Goal: Ask a question

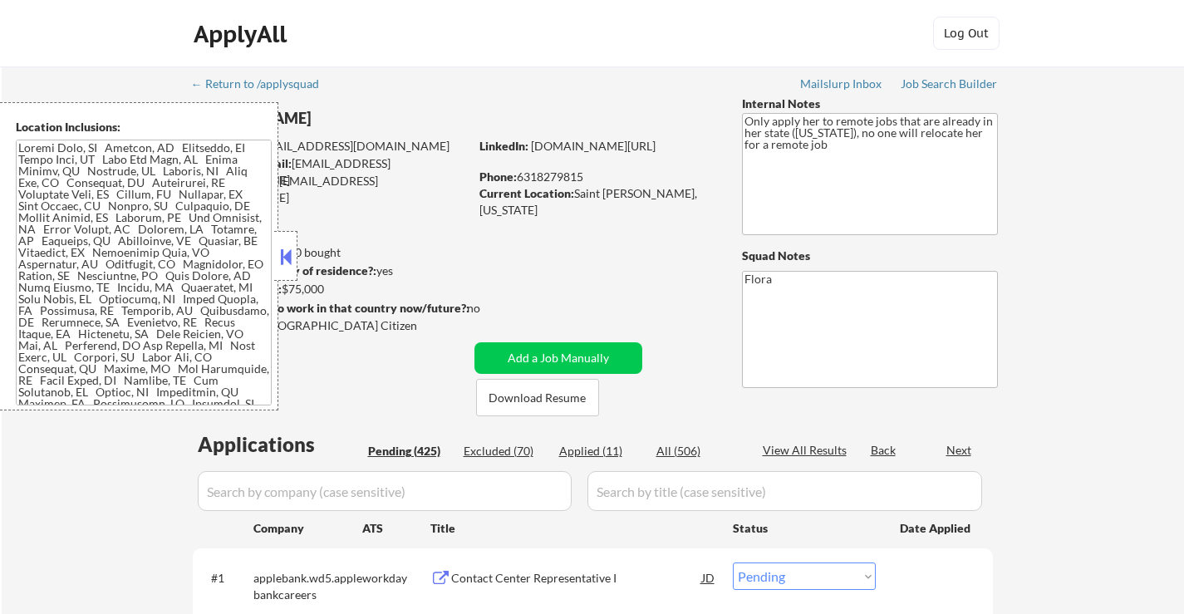
select select ""pending""
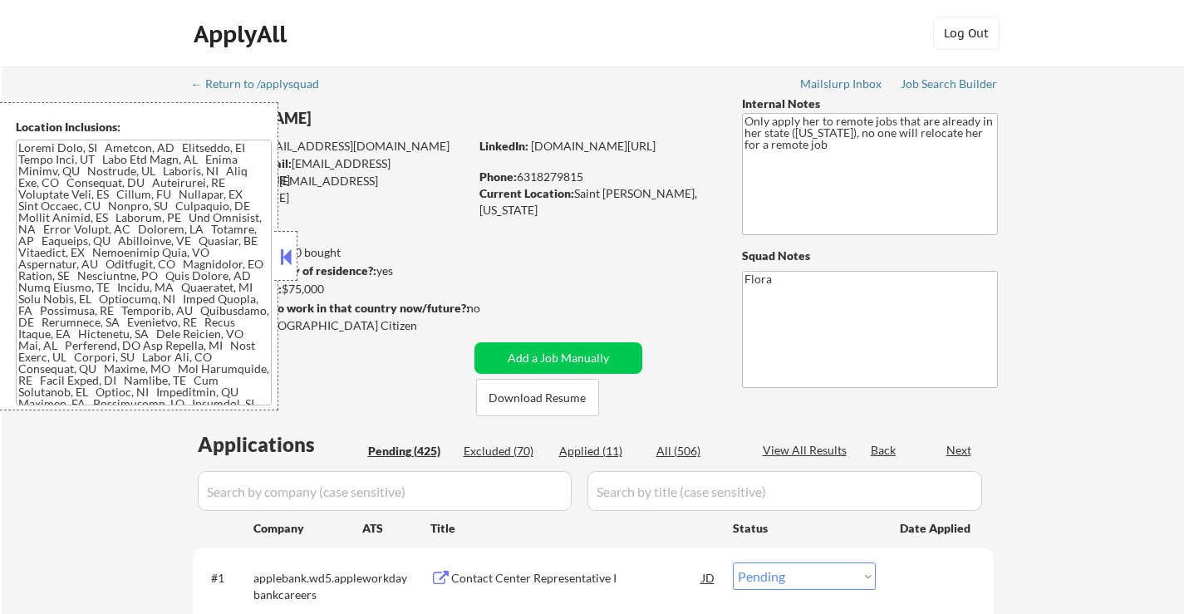
select select ""pending""
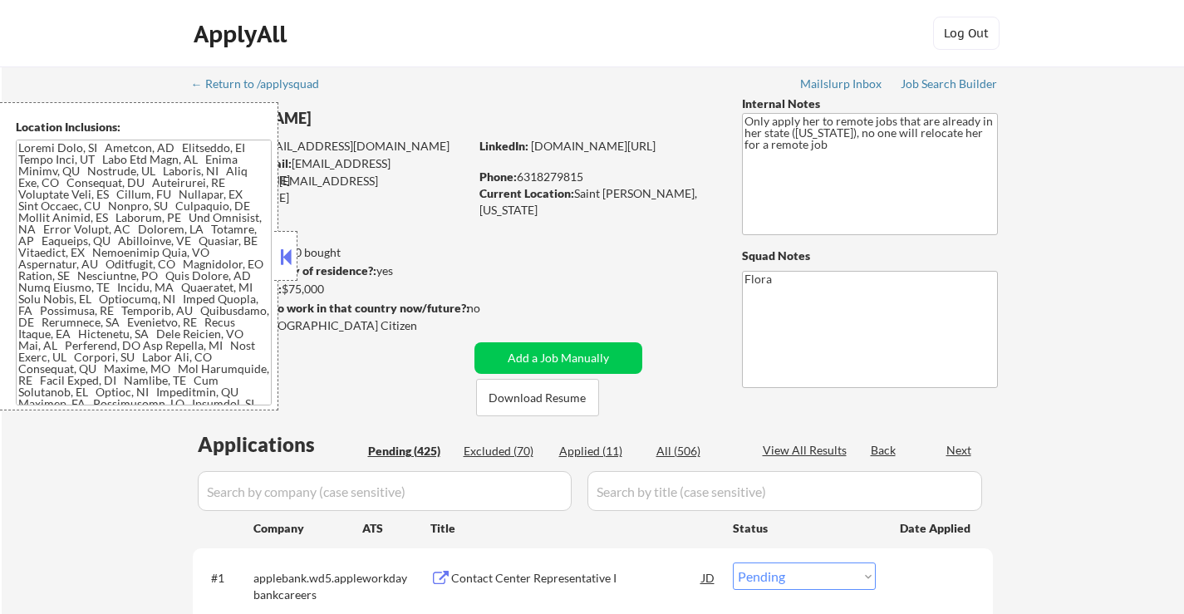
select select ""pending""
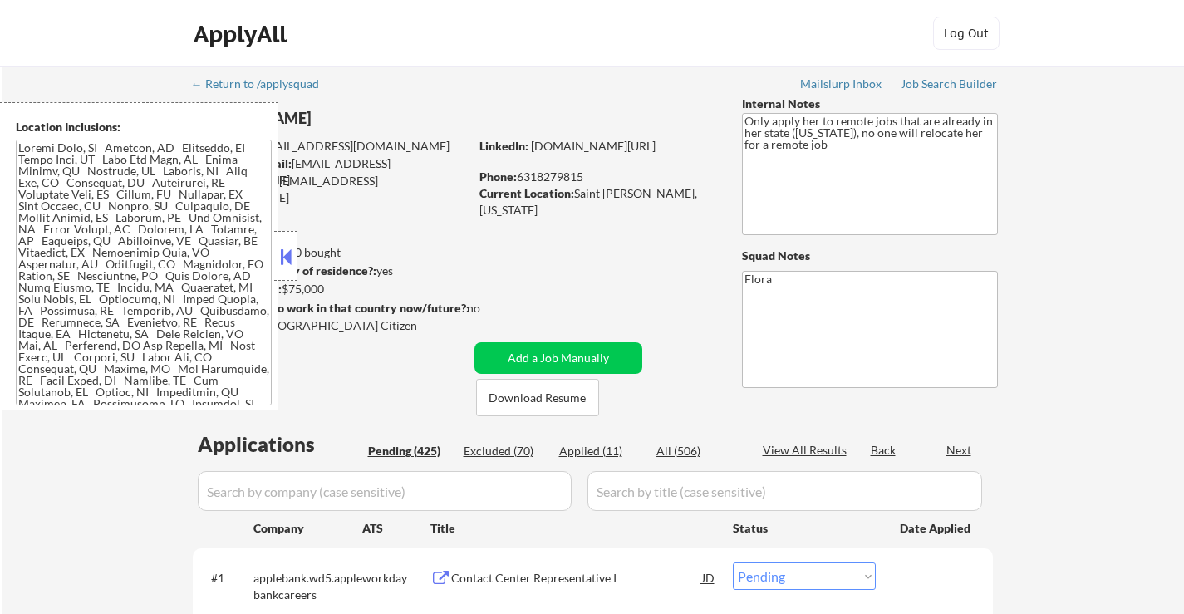
select select ""pending""
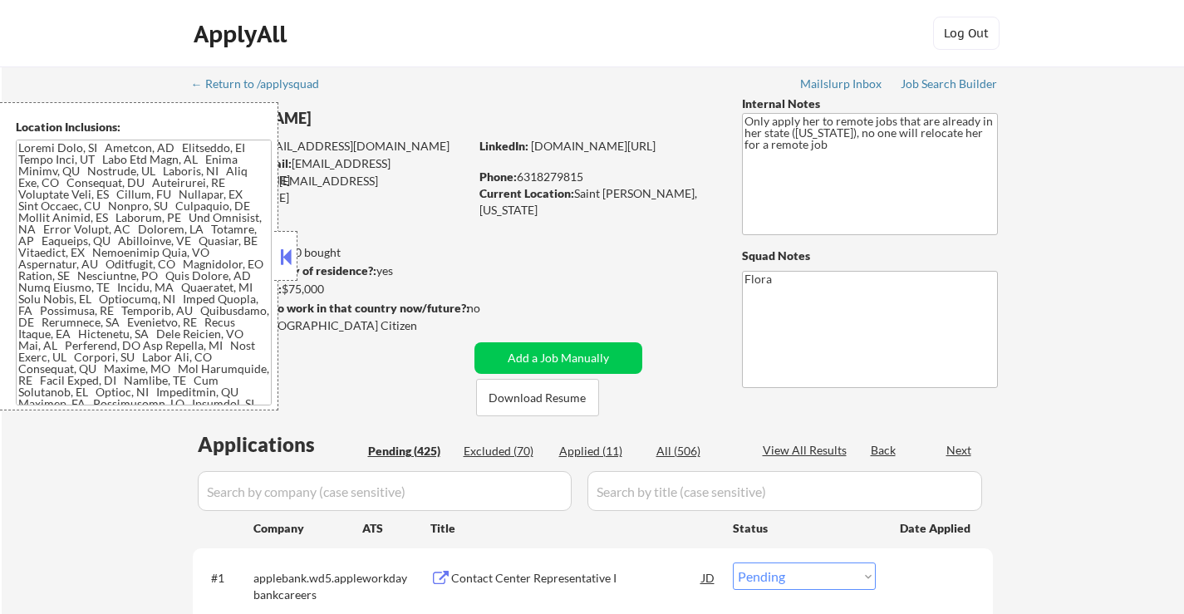
select select ""pending""
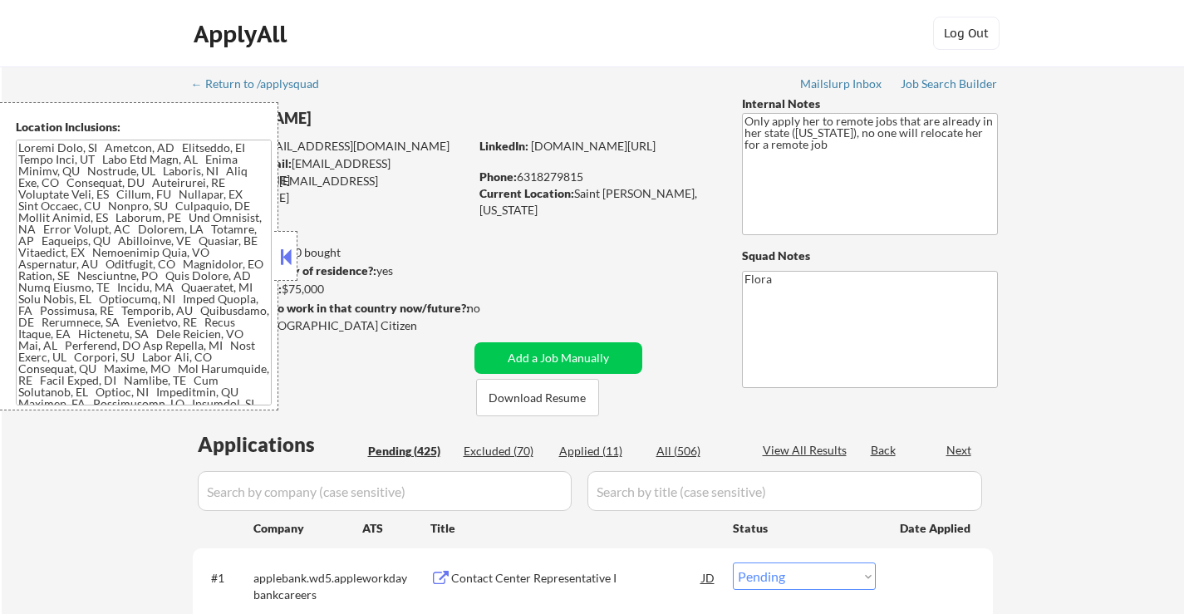
select select ""pending""
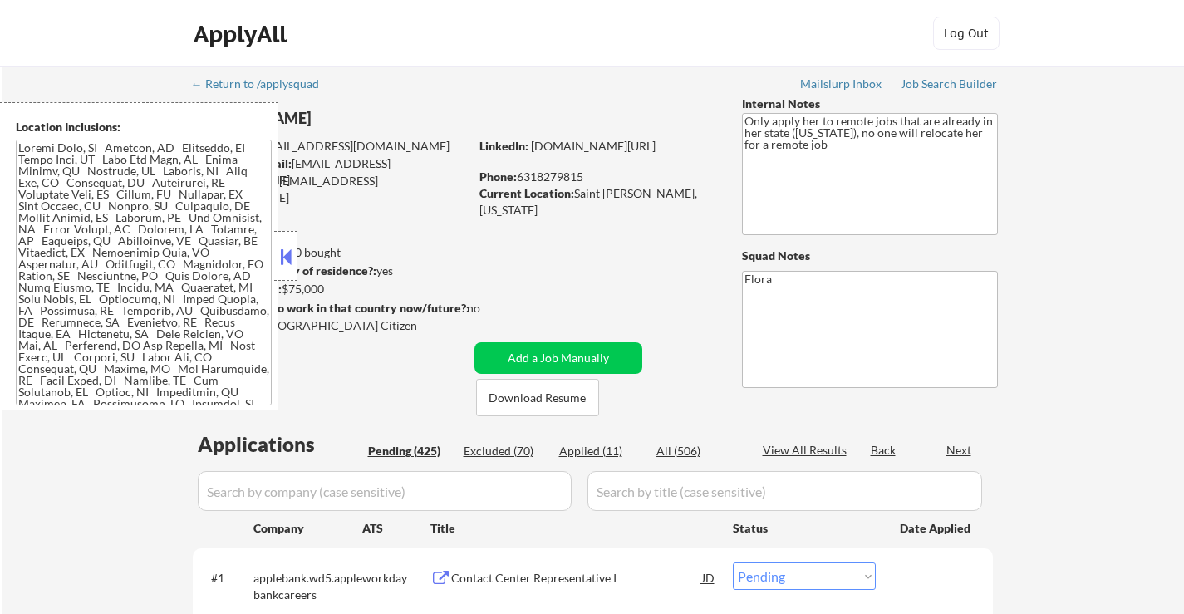
select select ""pending""
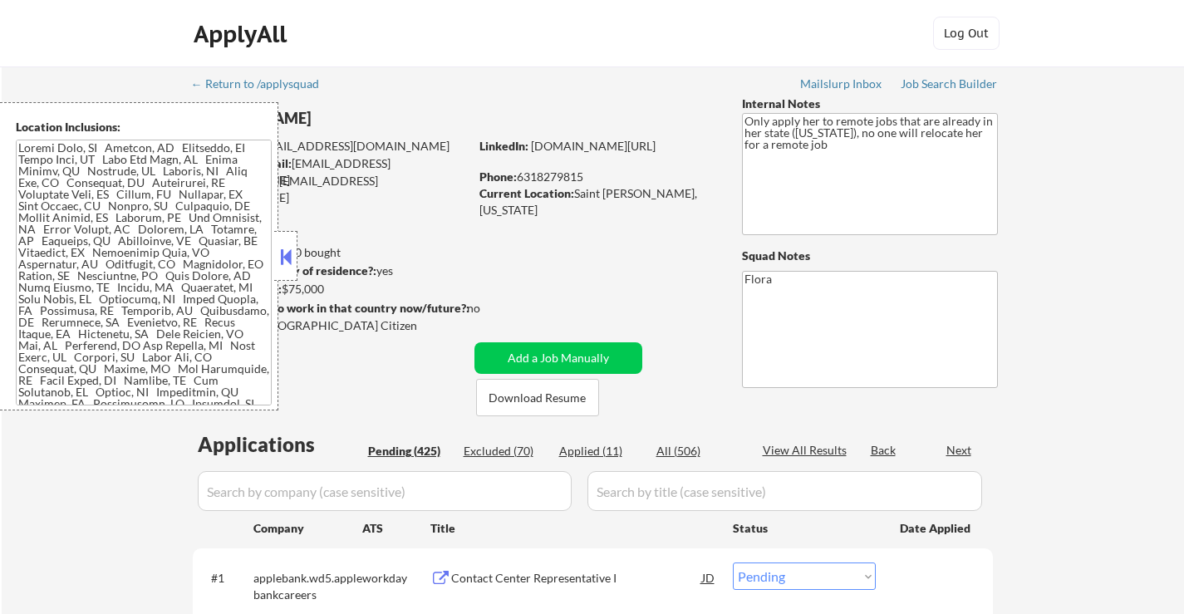
select select ""pending""
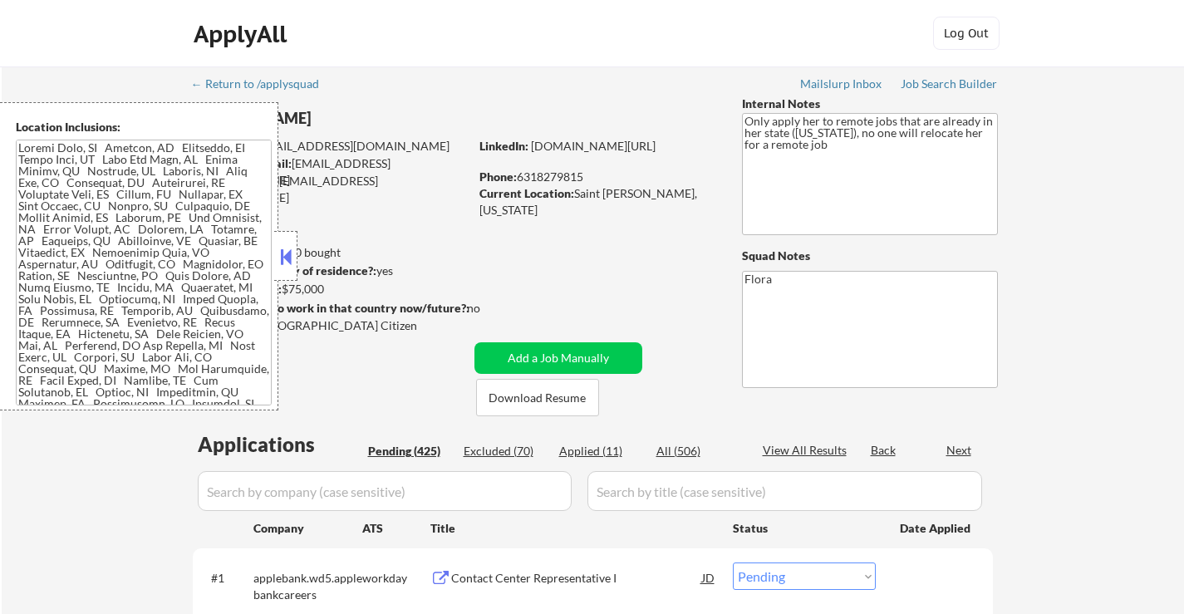
select select ""pending""
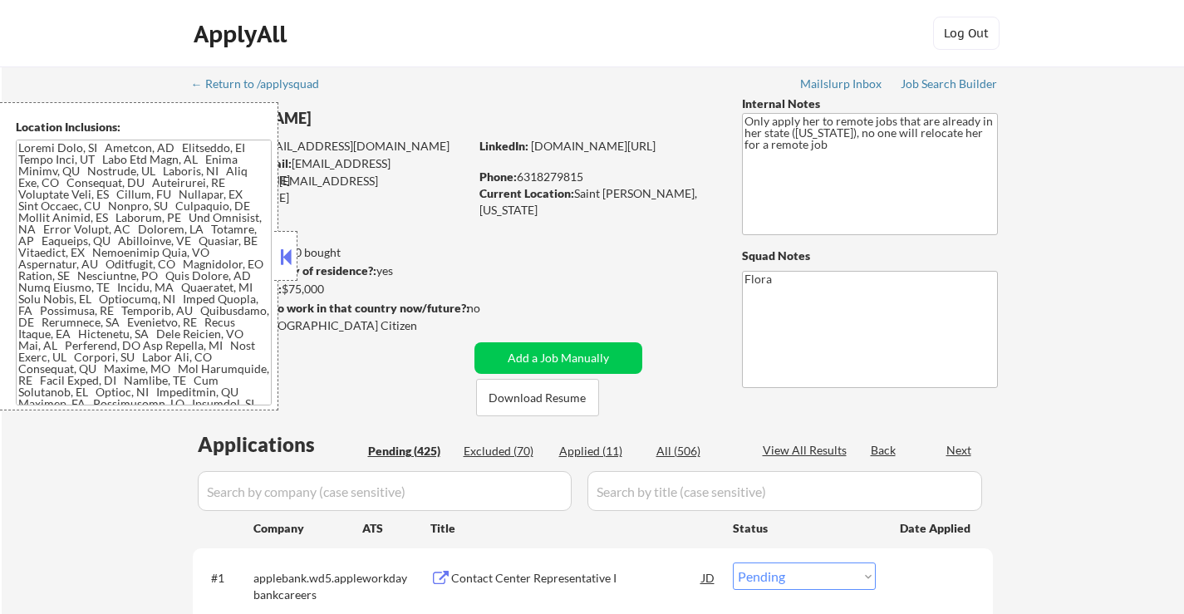
select select ""pending""
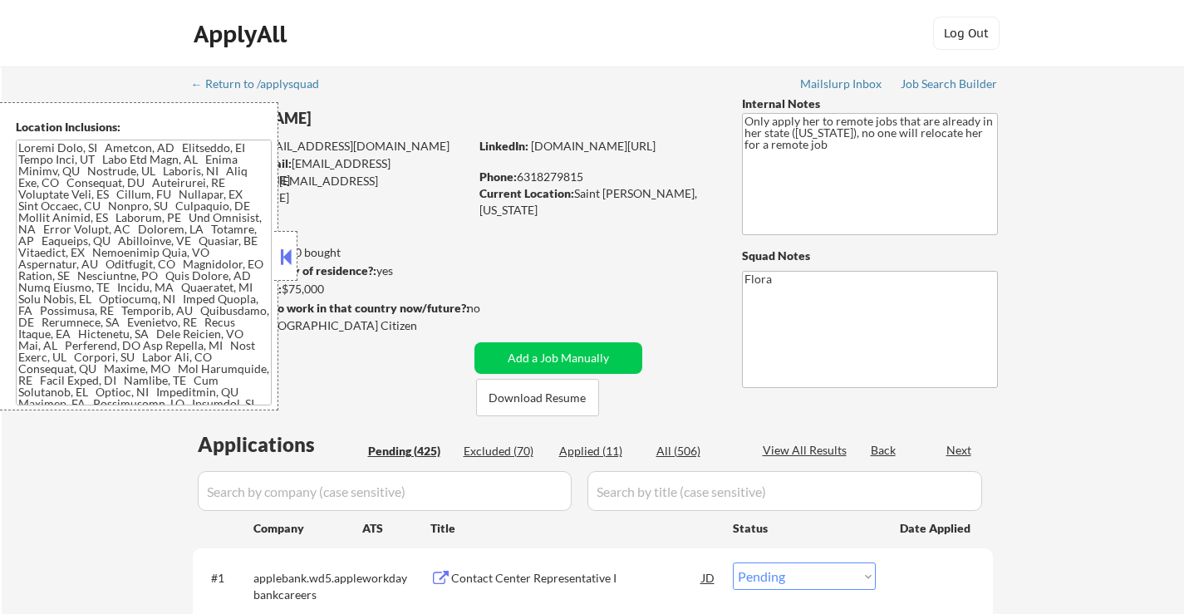
select select ""pending""
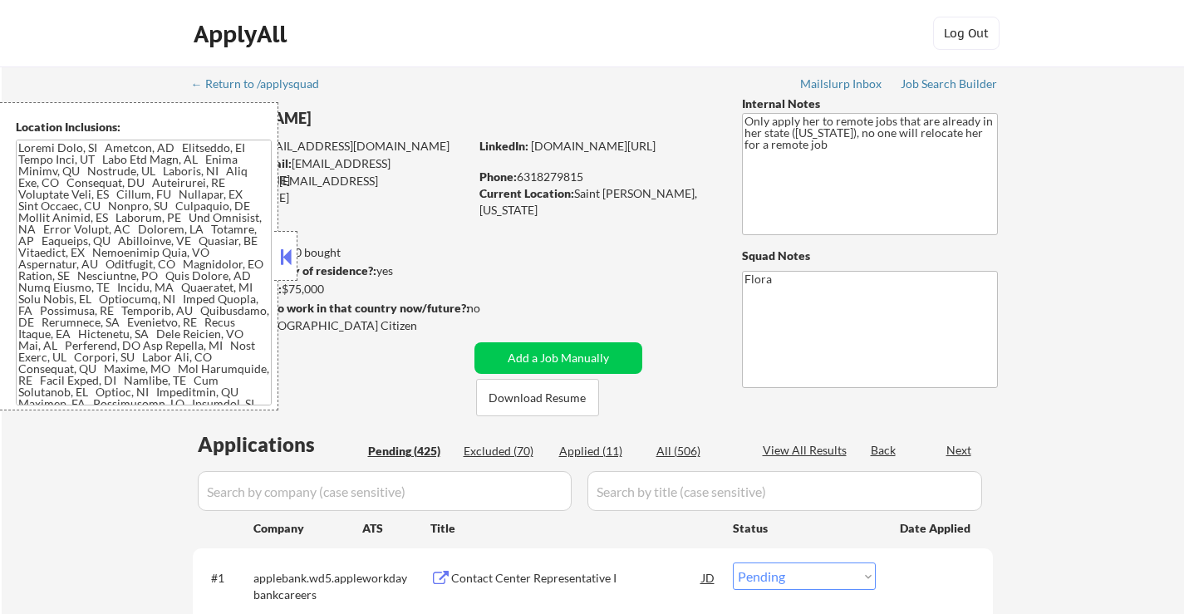
select select ""pending""
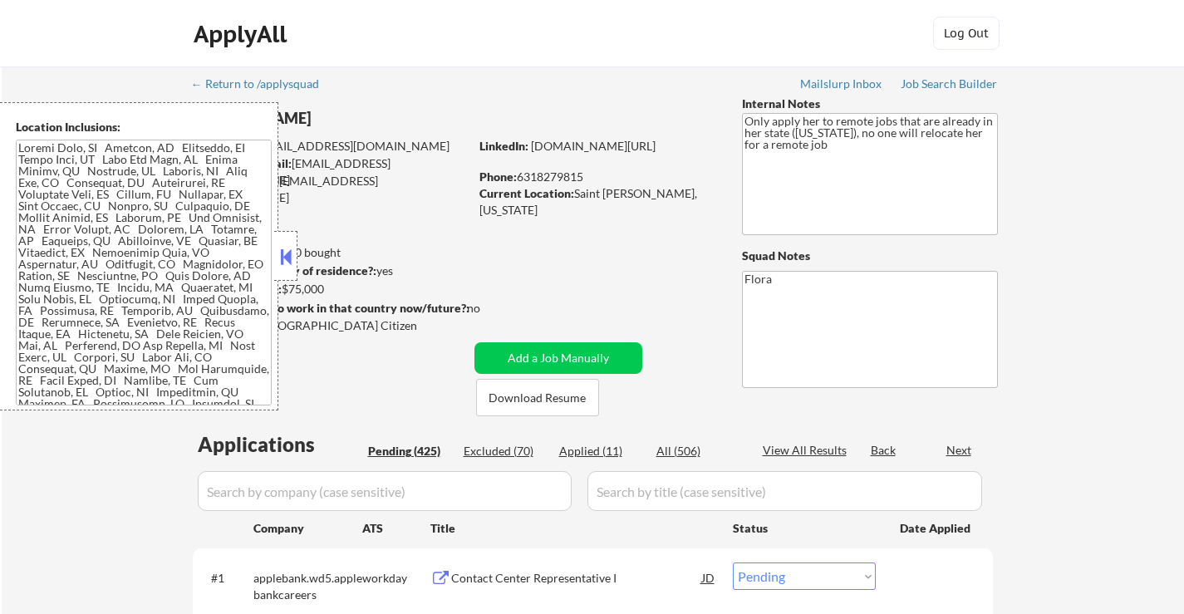
select select ""pending""
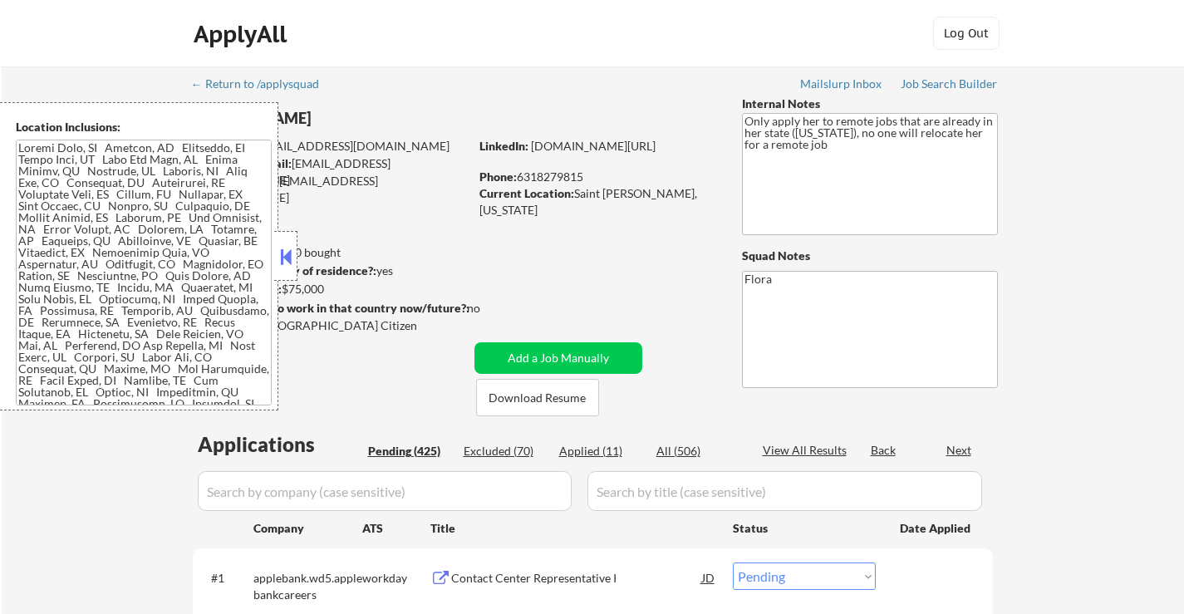
select select ""pending""
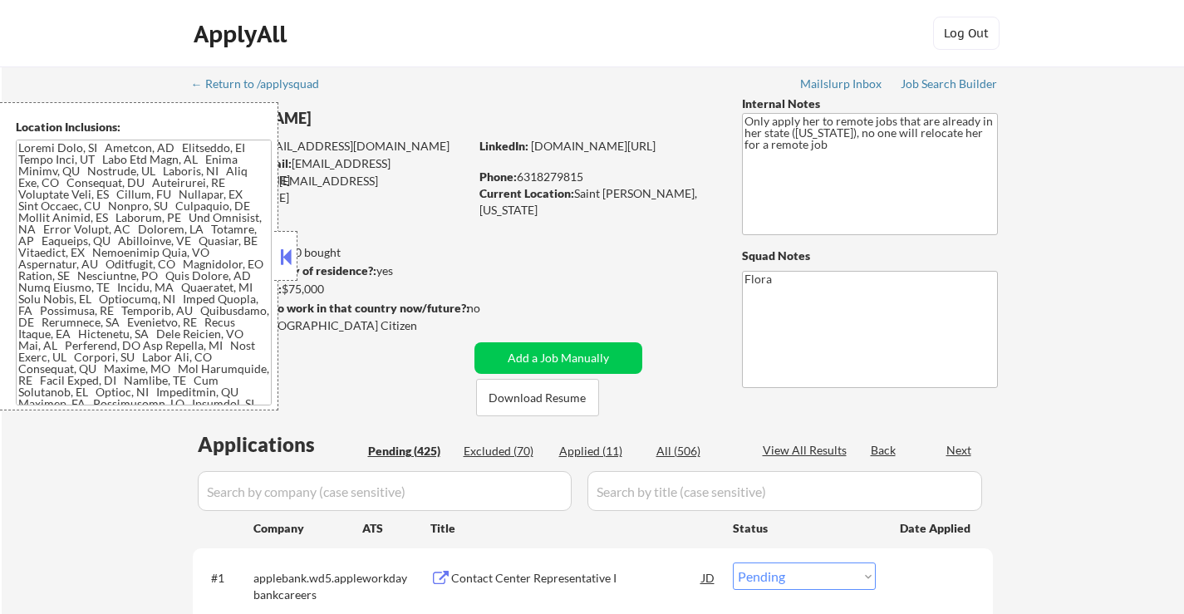
select select ""pending""
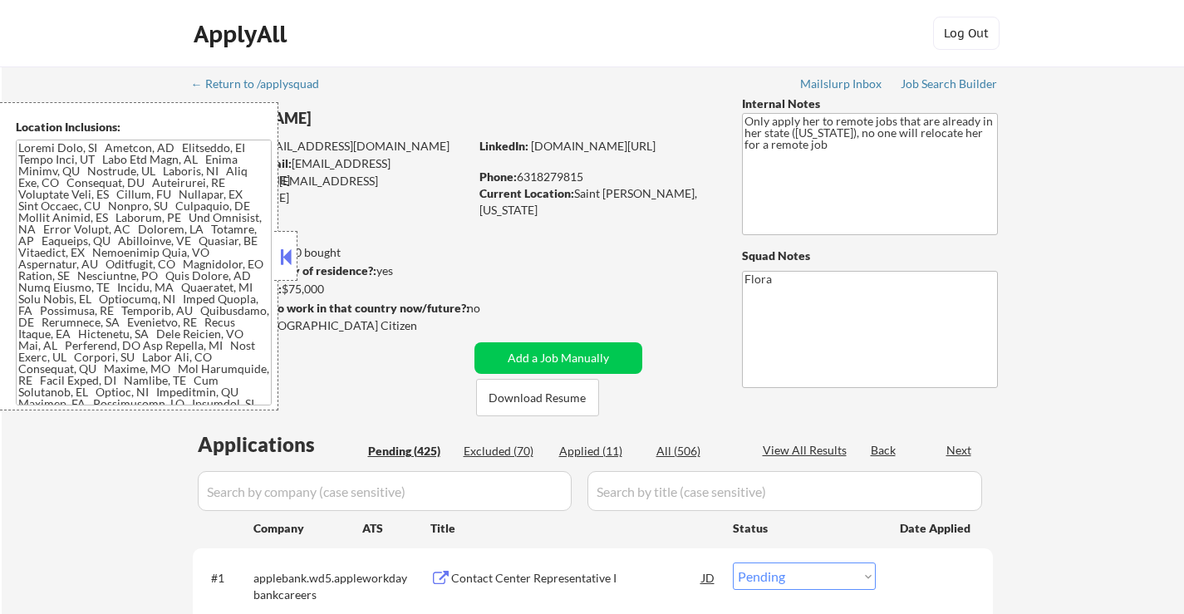
select select ""pending""
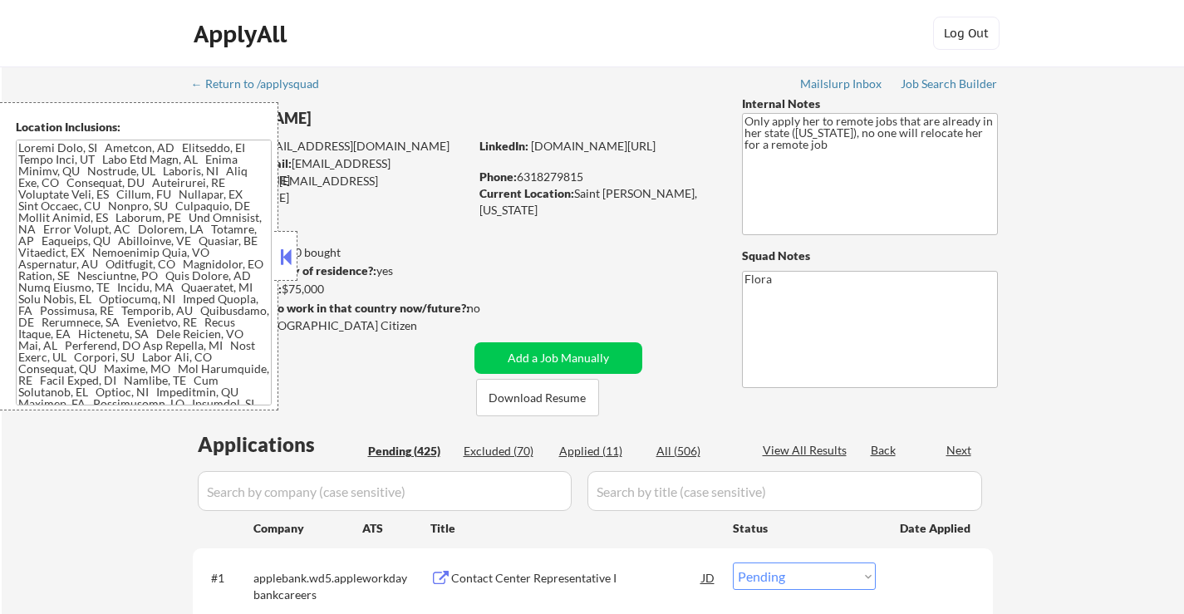
select select ""pending""
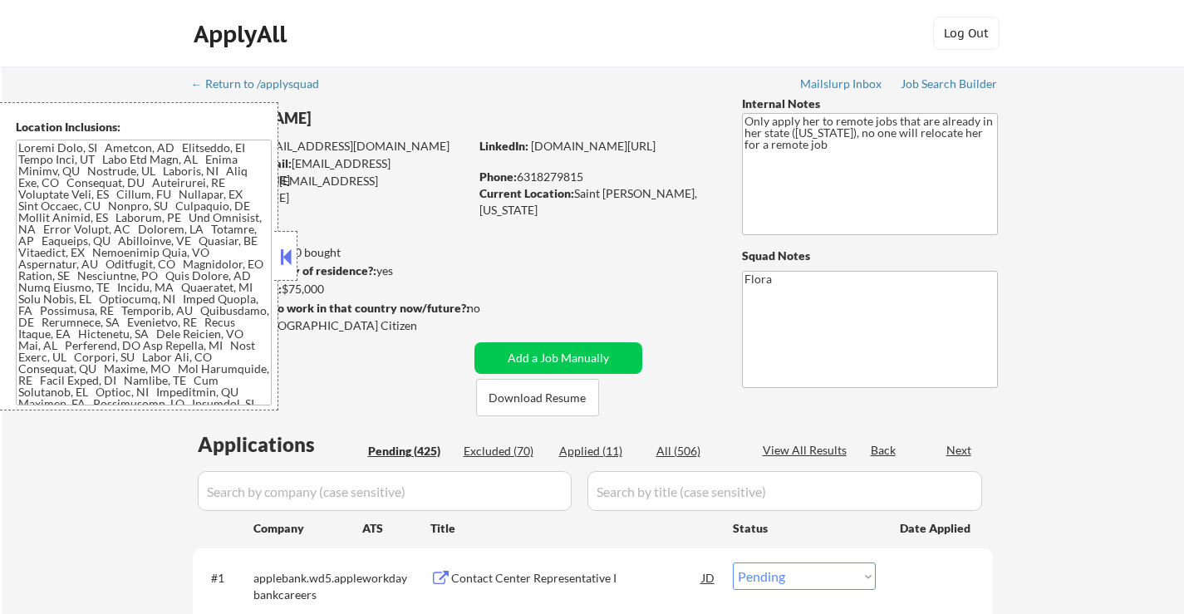
select select ""pending""
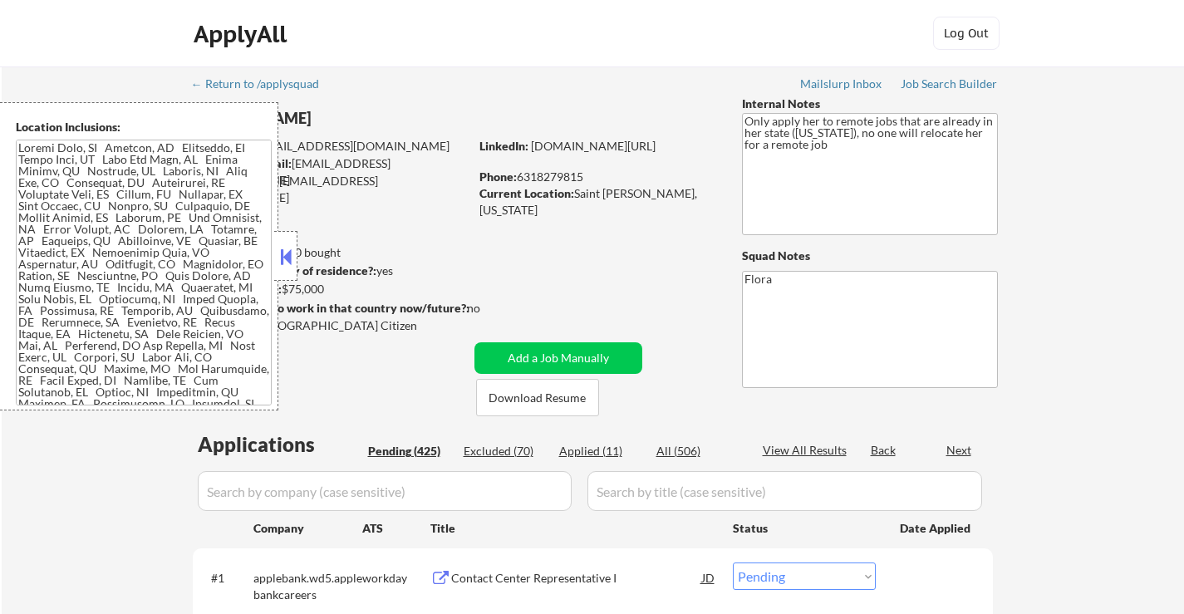
select select ""pending""
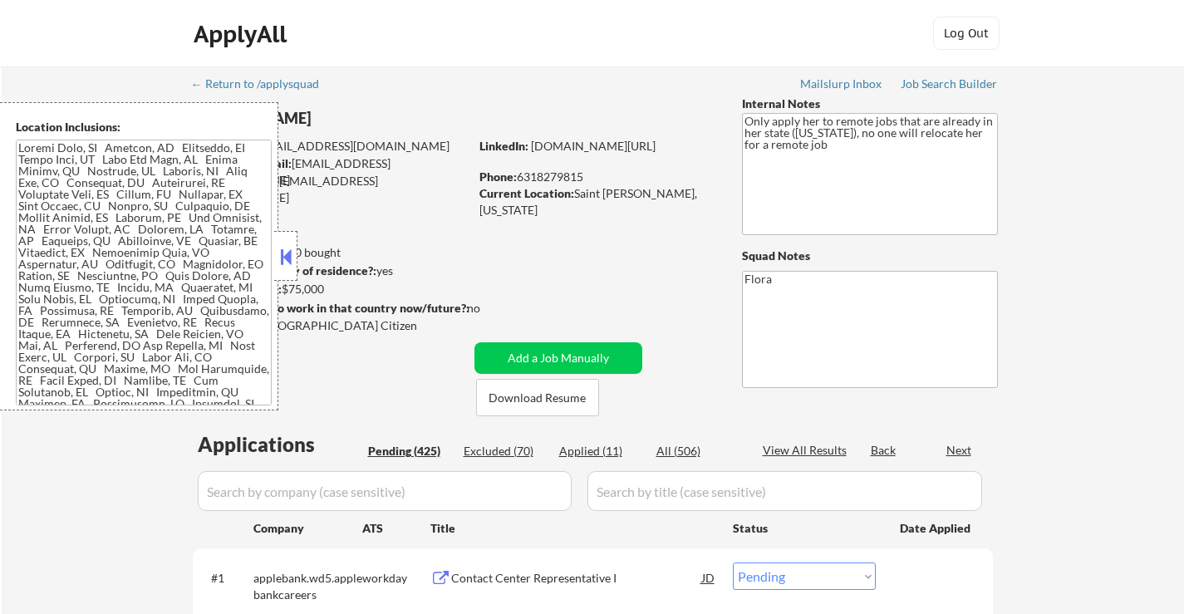
select select ""pending""
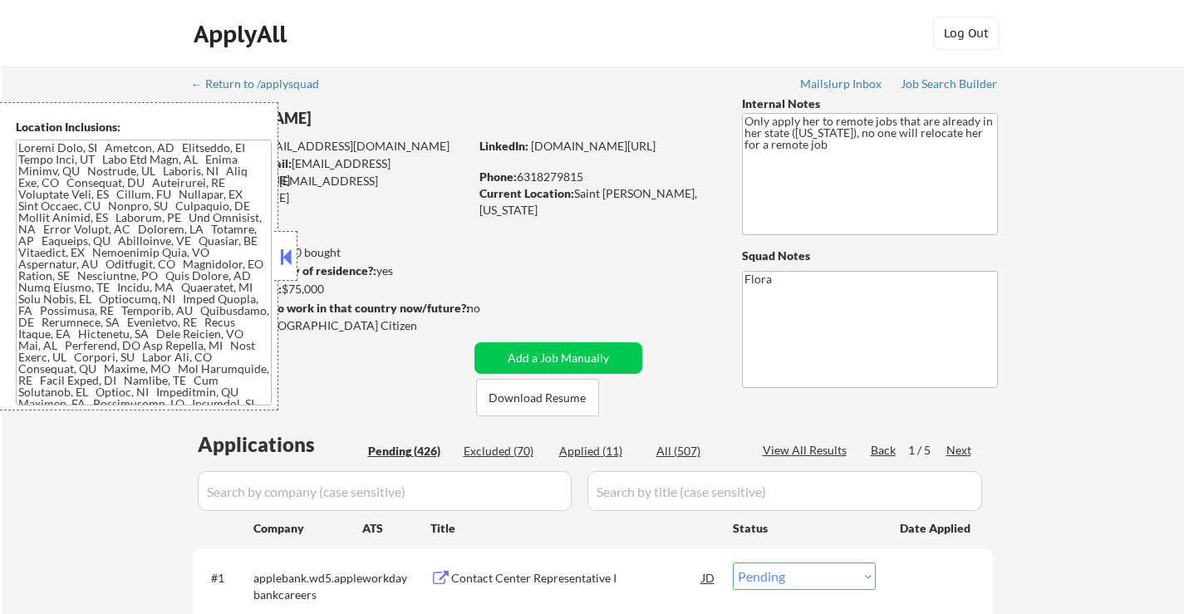
click at [290, 256] on button at bounding box center [286, 256] width 18 height 25
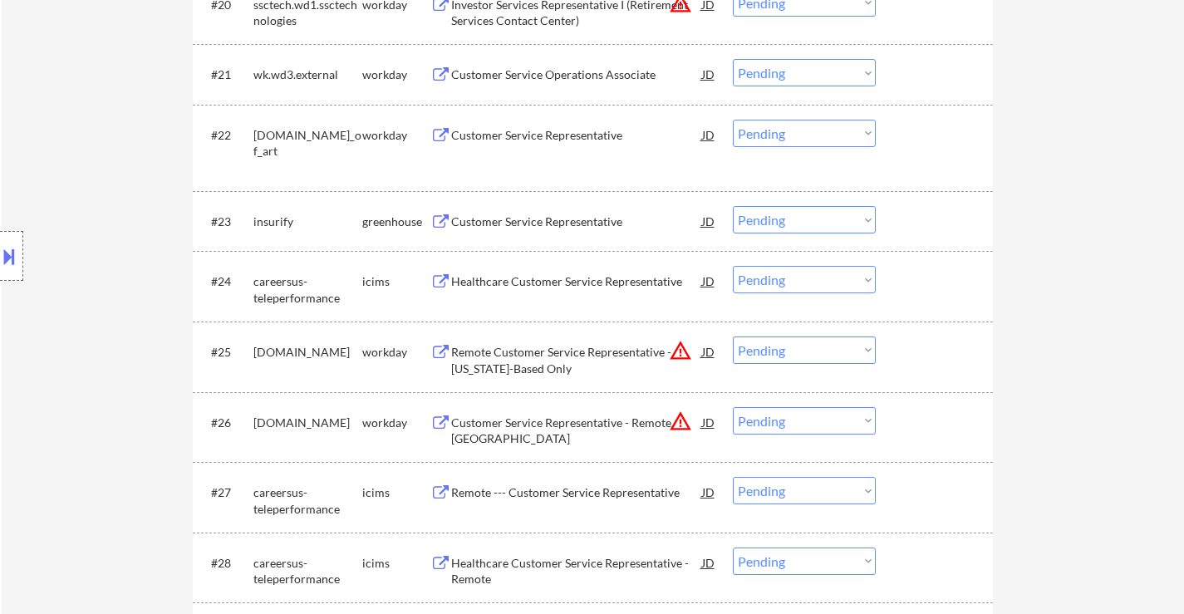
scroll to position [1827, 0]
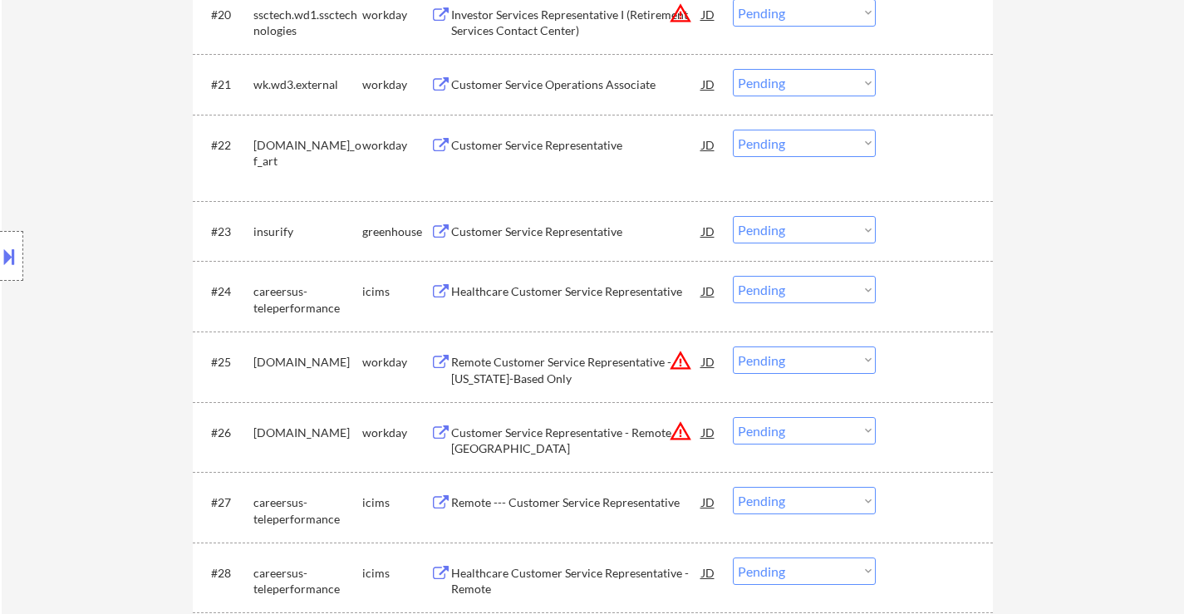
click at [572, 232] on div "Customer Service Representative" at bounding box center [576, 231] width 251 height 17
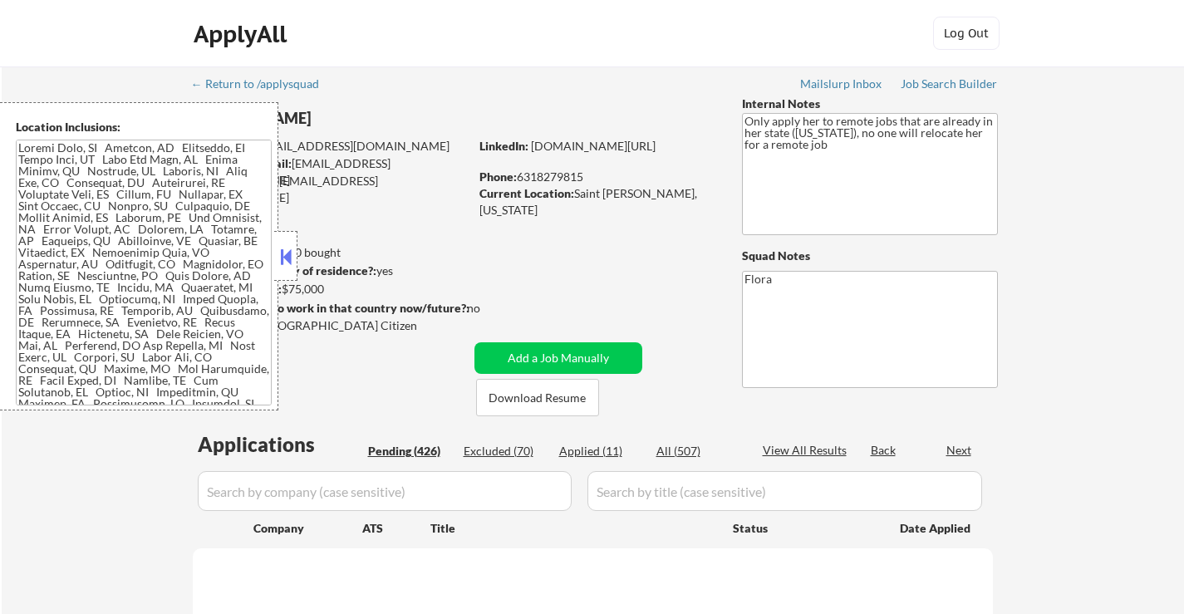
select select ""pending""
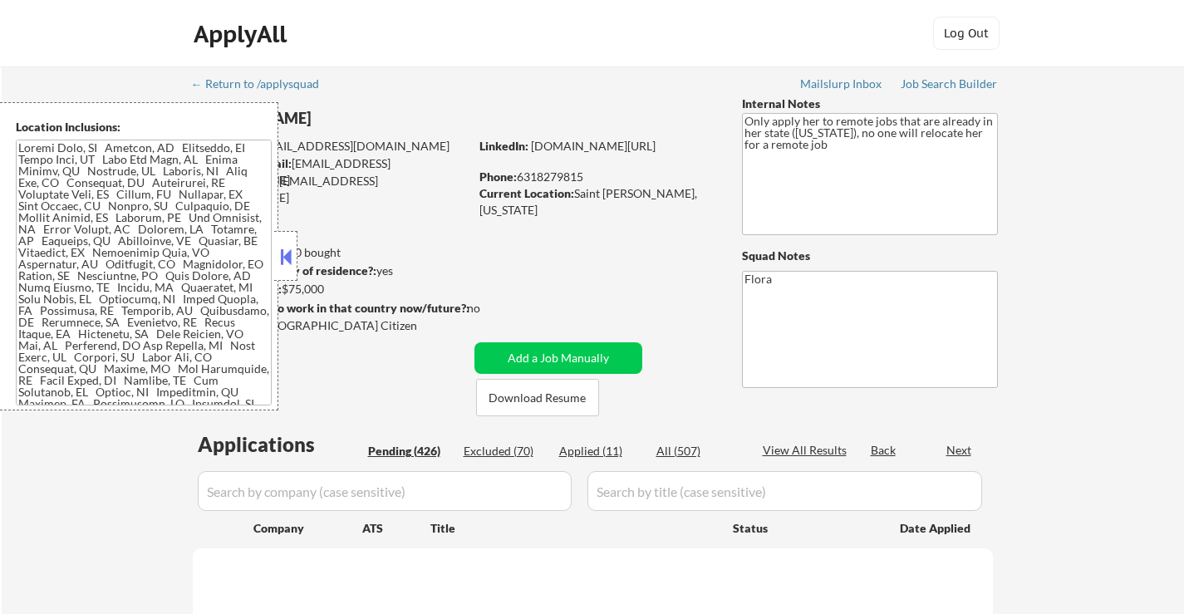
select select ""pending""
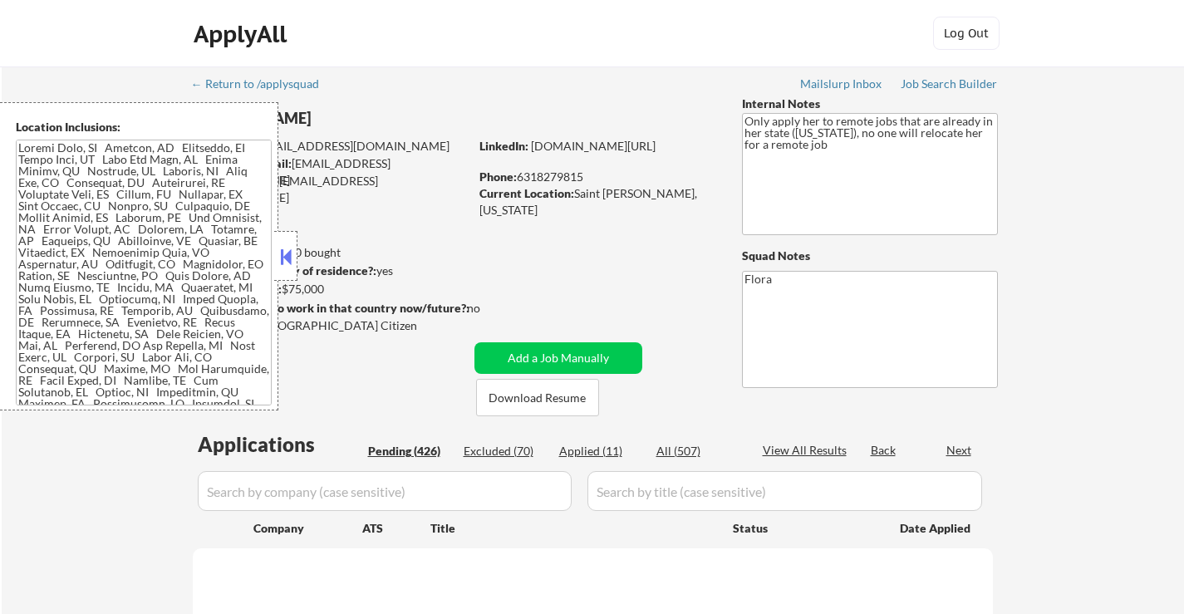
select select ""pending""
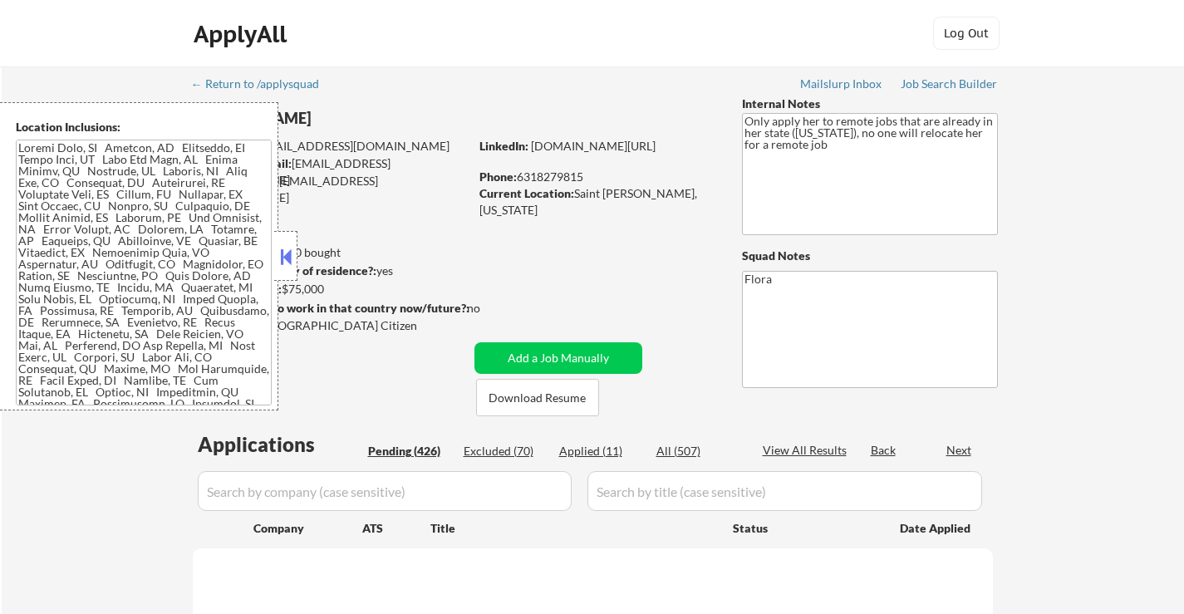
select select ""pending""
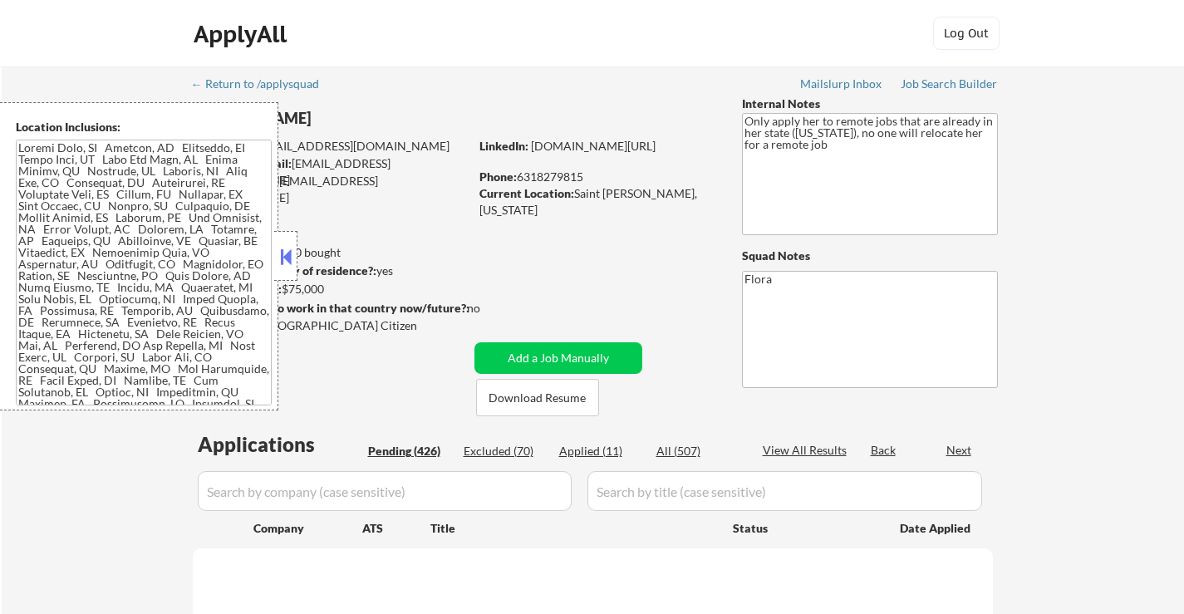
select select ""pending""
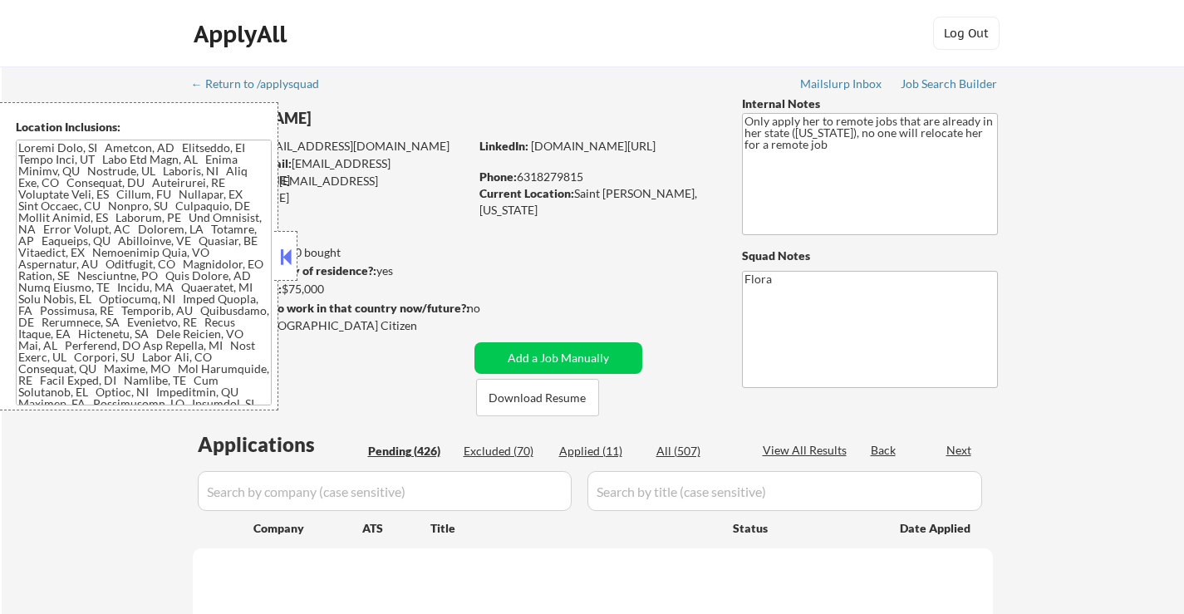
select select ""pending""
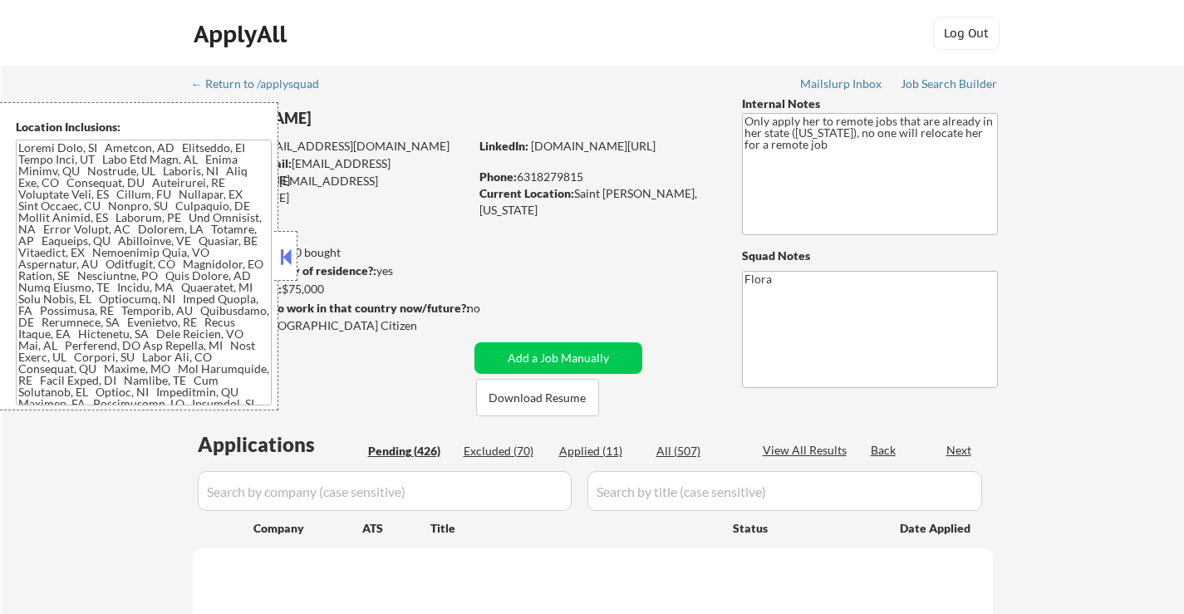
select select ""pending""
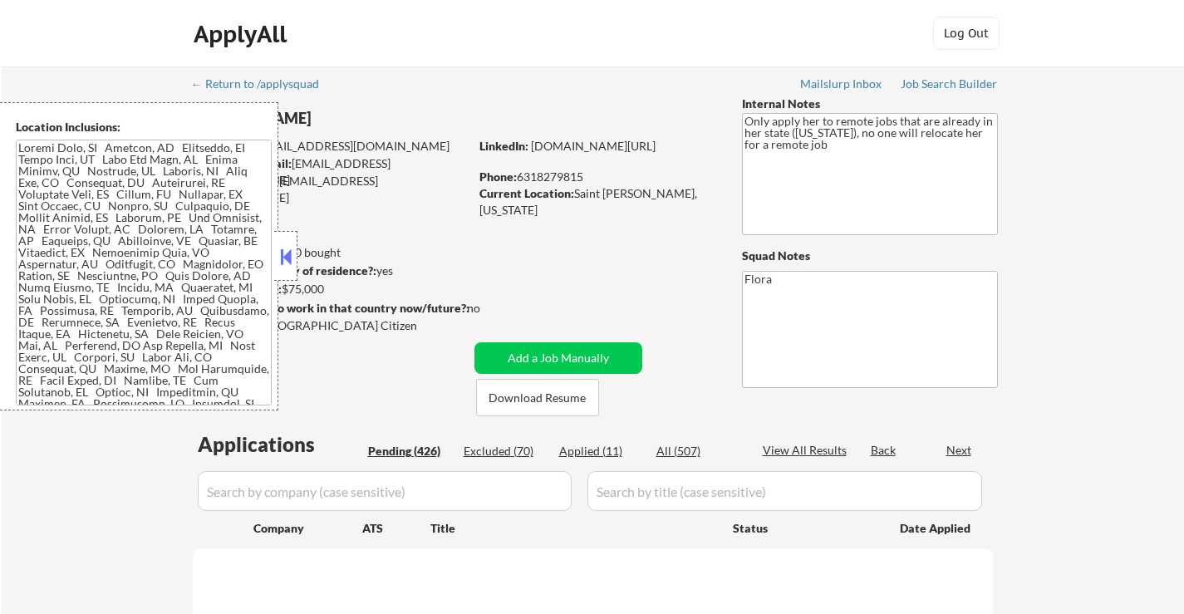
select select ""pending""
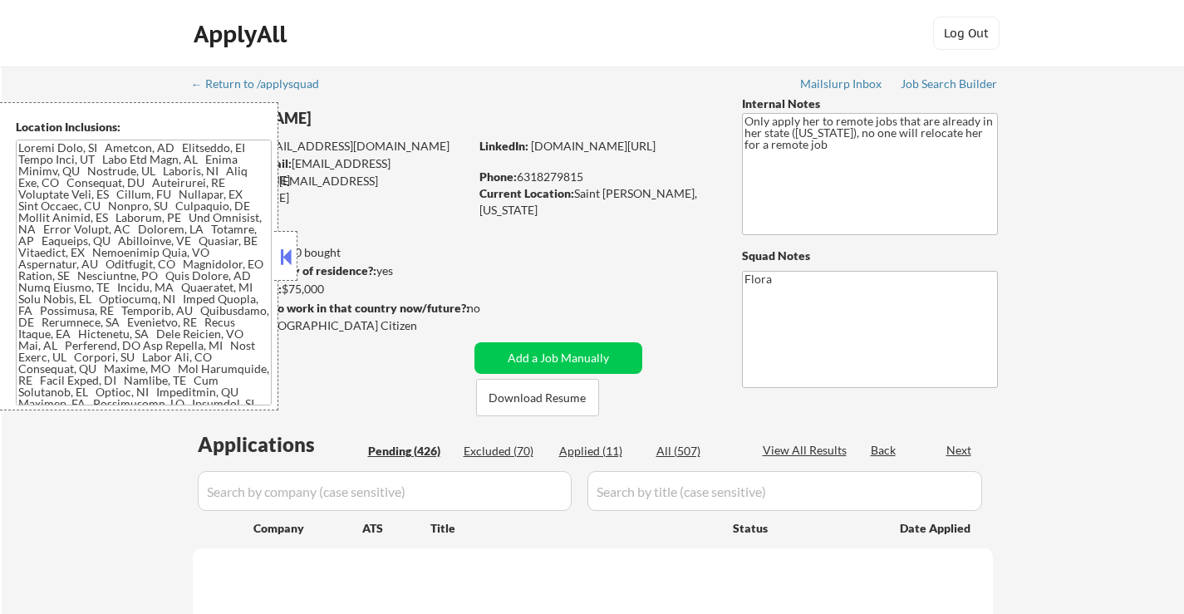
select select ""pending""
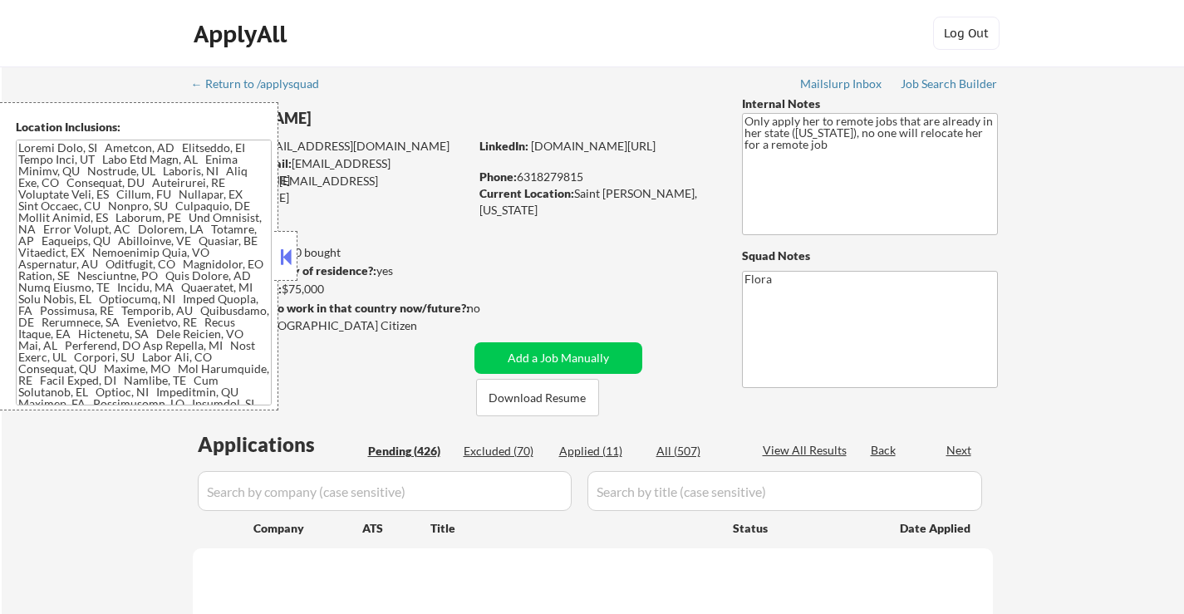
select select ""pending""
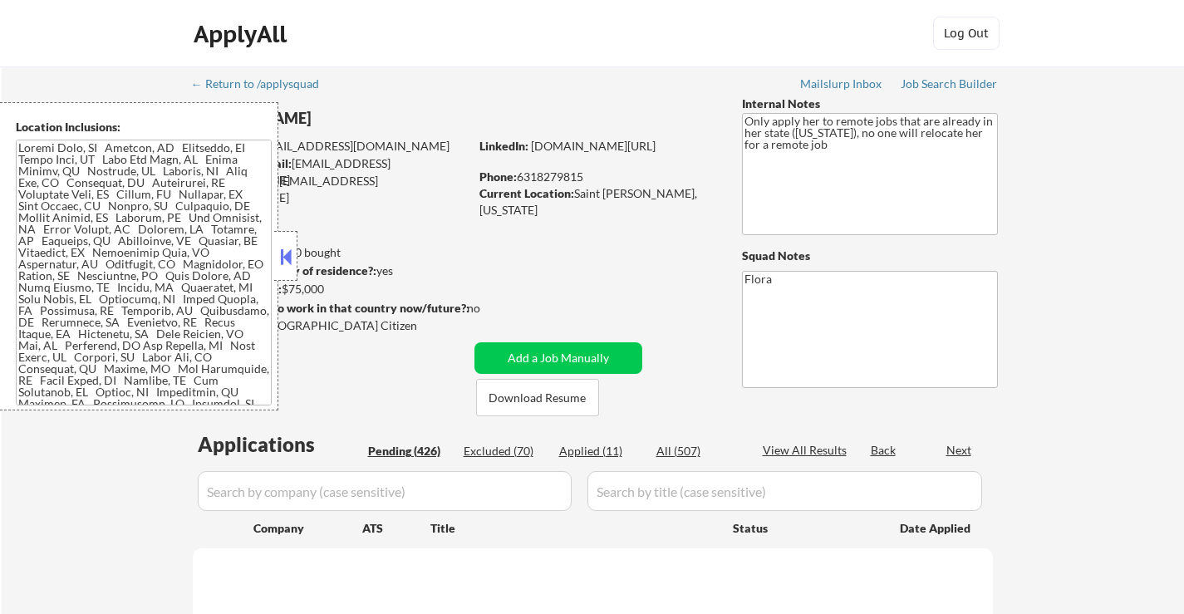
select select ""pending""
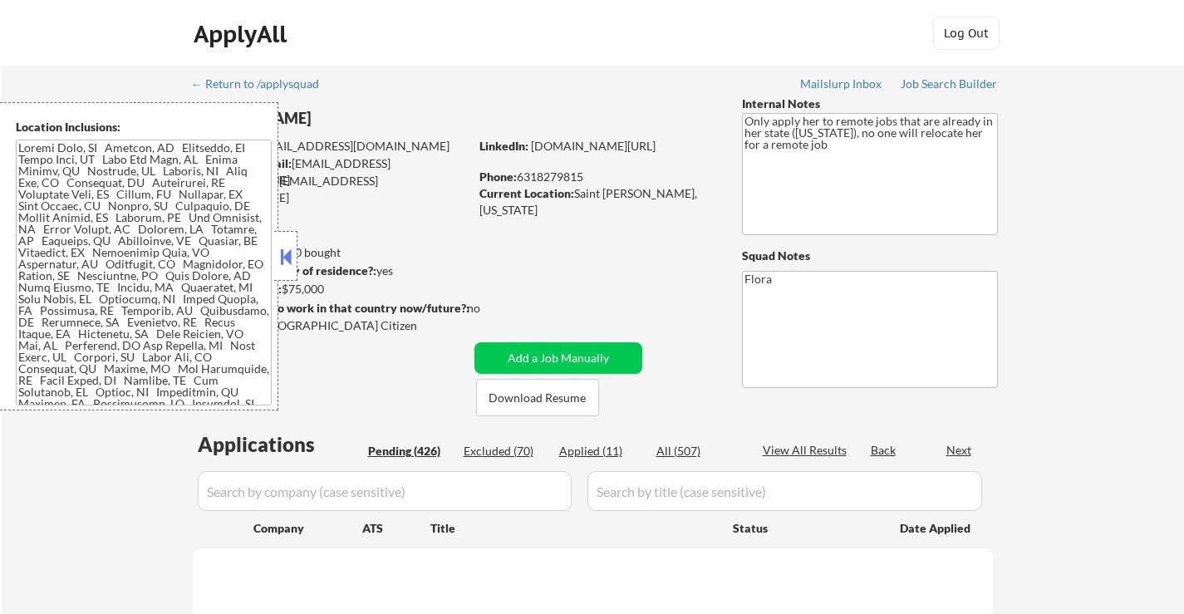
select select ""pending""
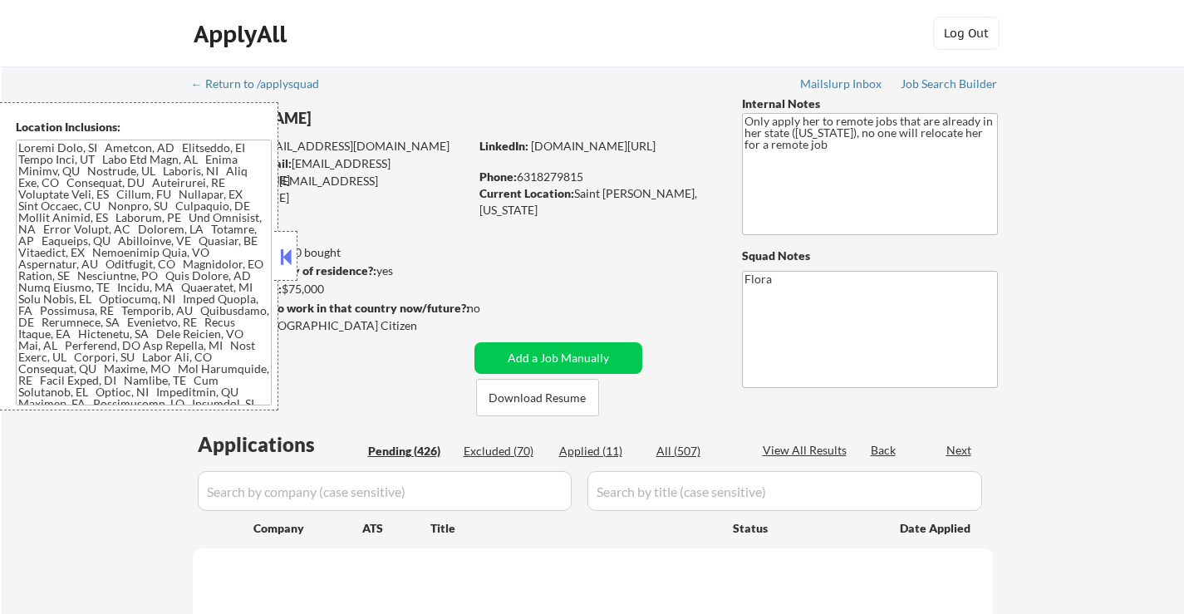
select select ""pending""
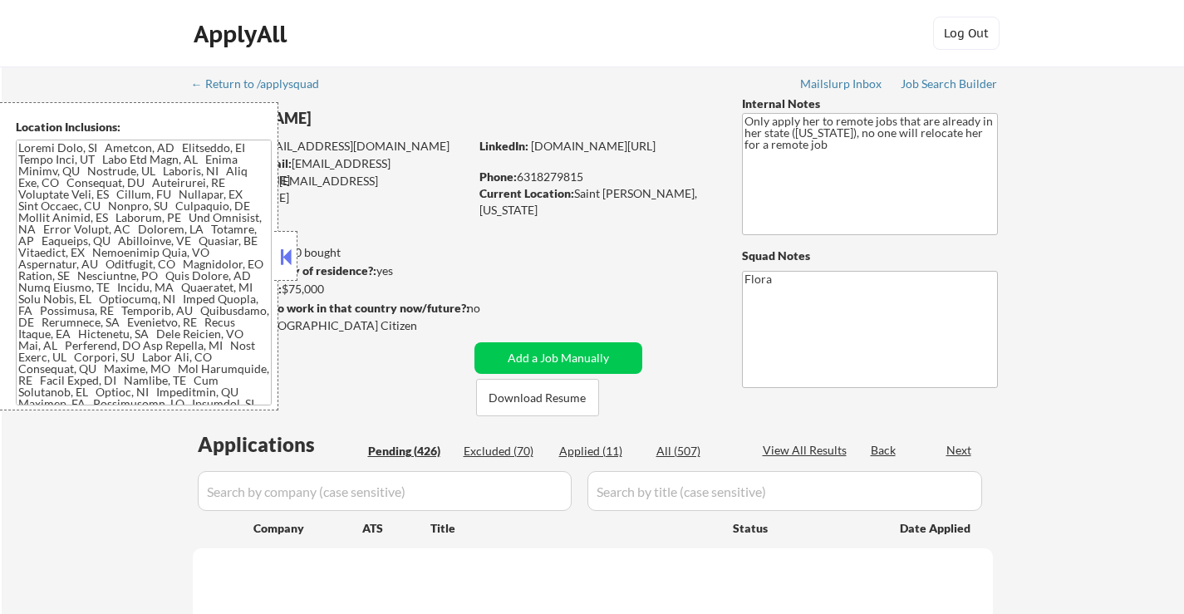
select select ""pending""
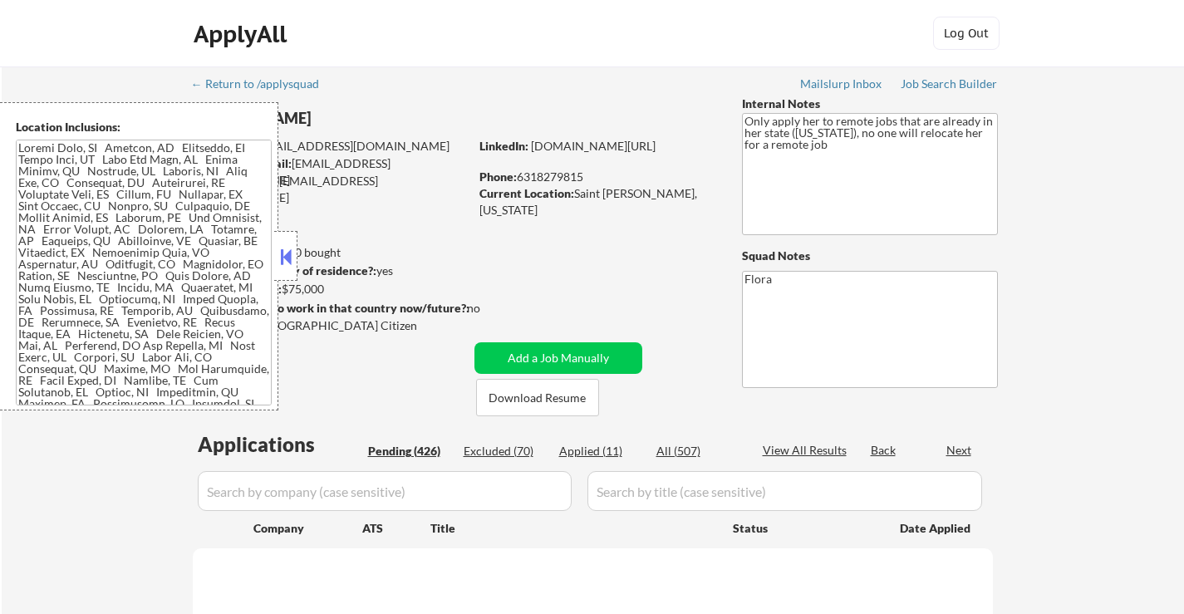
select select ""pending""
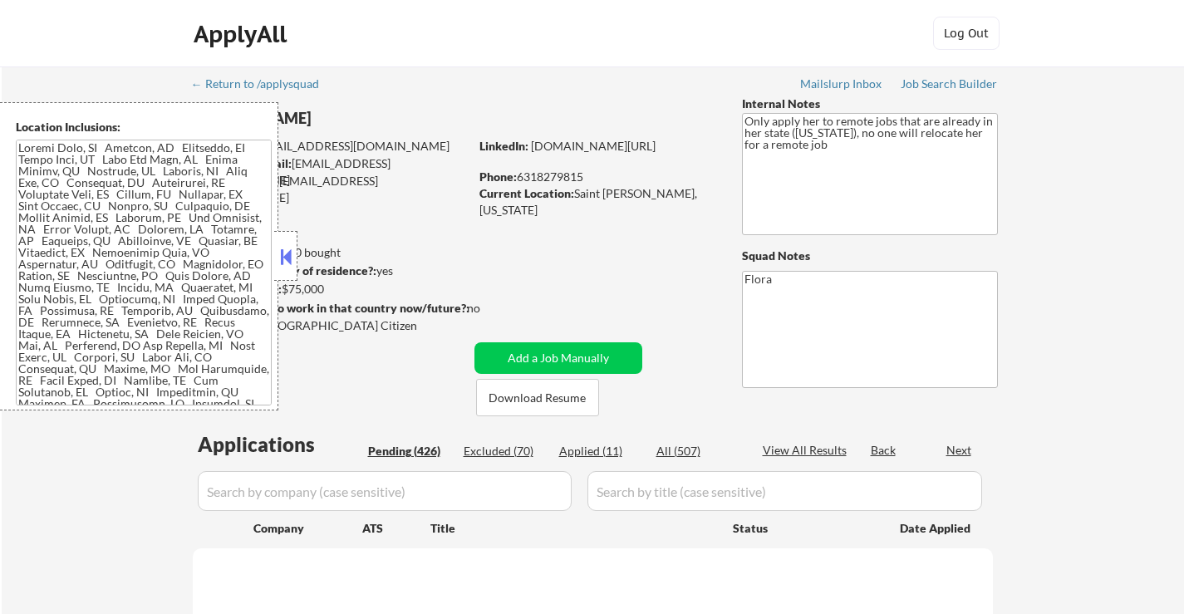
select select ""pending""
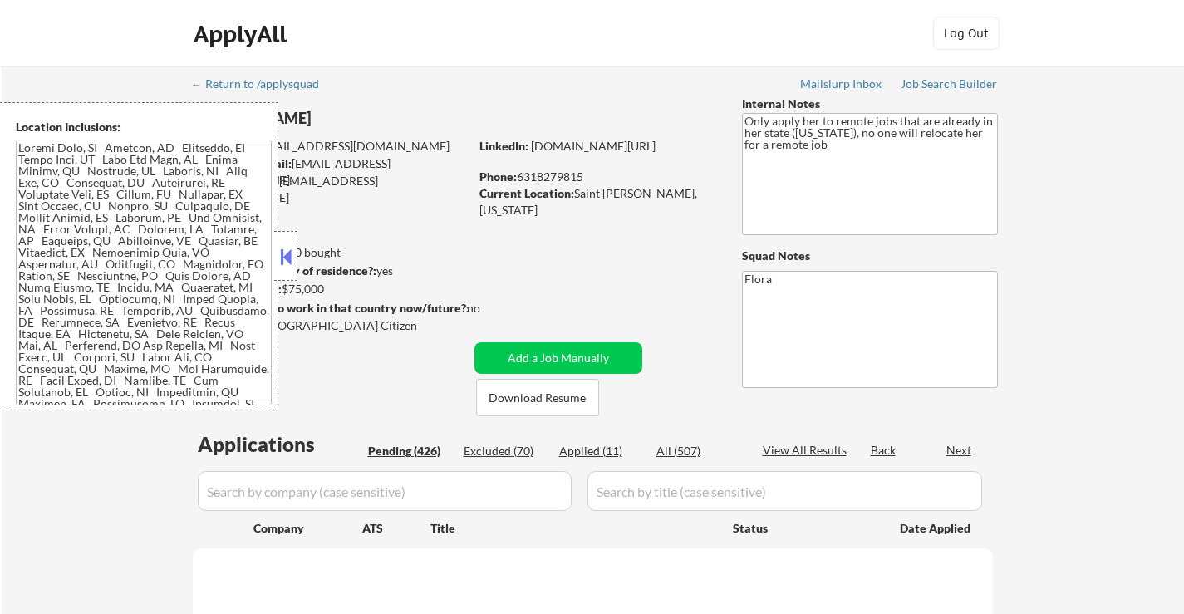
select select ""pending""
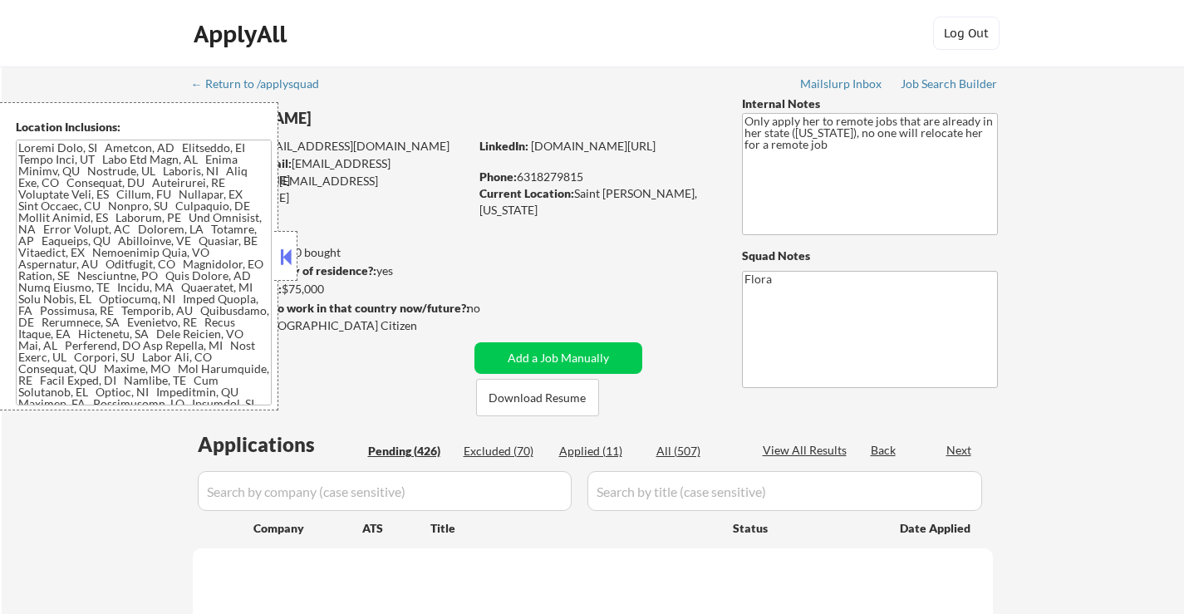
select select ""pending""
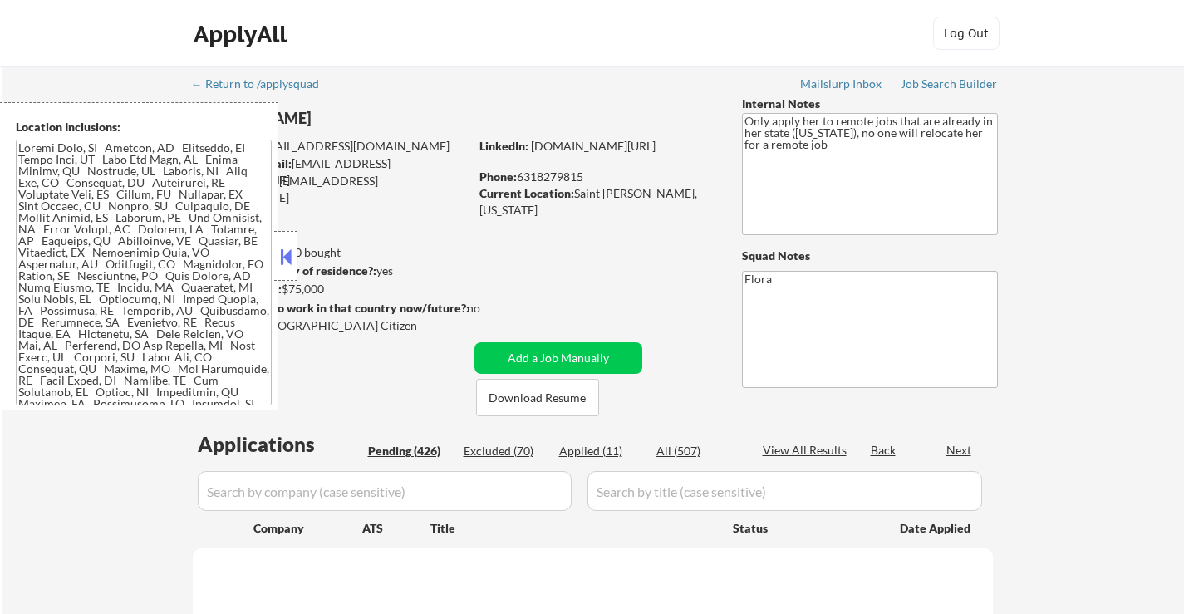
select select ""pending""
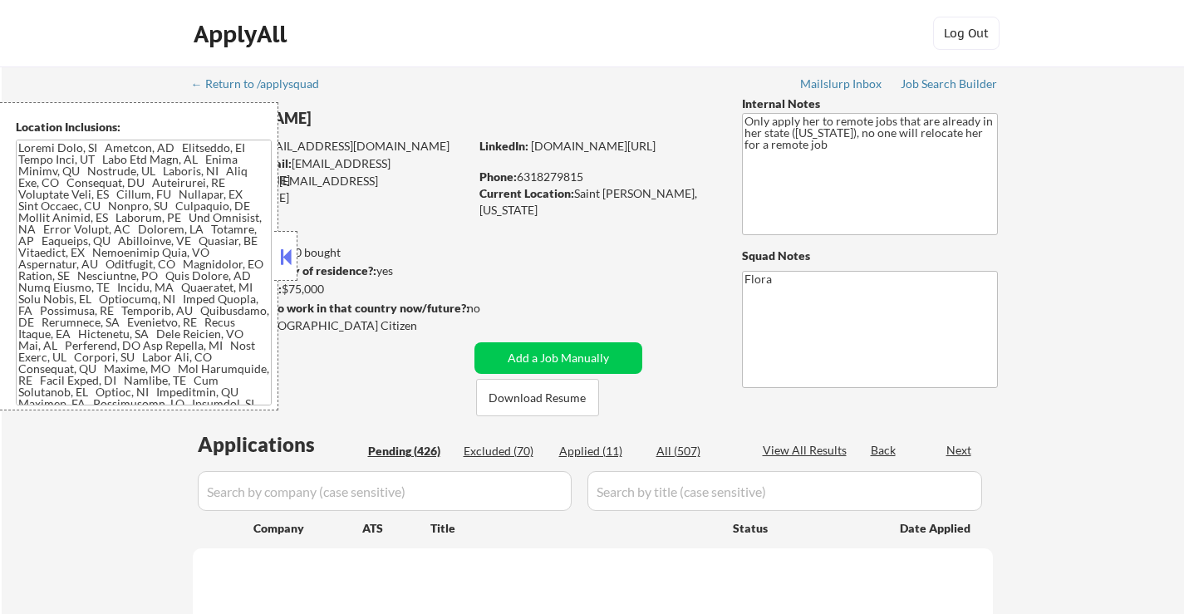
select select ""pending""
